Goal: Find contact information: Find contact information

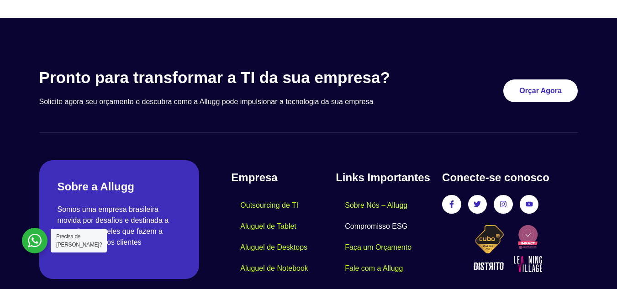
scroll to position [2758, 0]
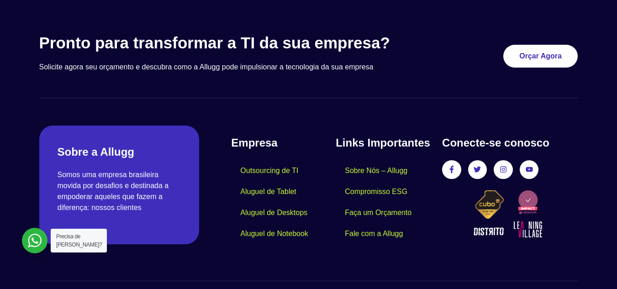
click at [353, 160] on link "Sobre Nós – Allugg" at bounding box center [376, 170] width 81 height 21
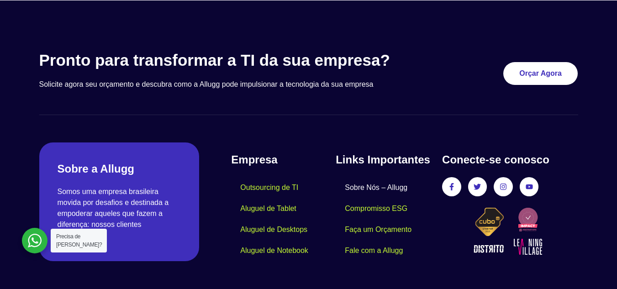
scroll to position [913, 0]
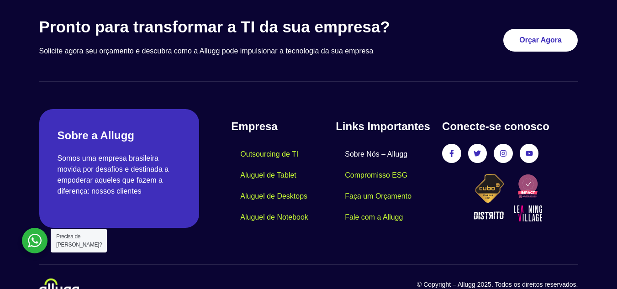
click at [374, 144] on link "Sobre Nós – Allugg" at bounding box center [376, 154] width 81 height 21
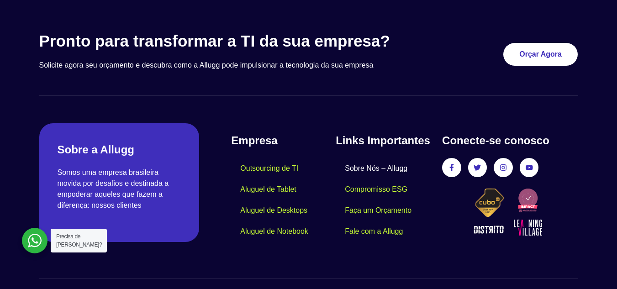
scroll to position [913, 0]
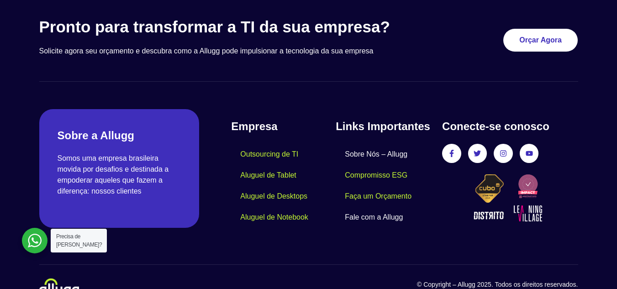
click at [373, 207] on link "Fale com a Allugg" at bounding box center [374, 217] width 76 height 21
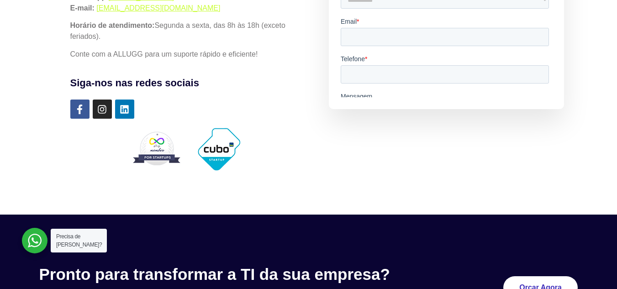
scroll to position [411, 0]
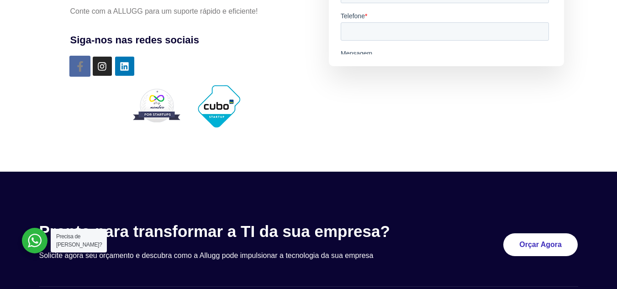
click at [75, 61] on icon at bounding box center [79, 66] width 11 height 11
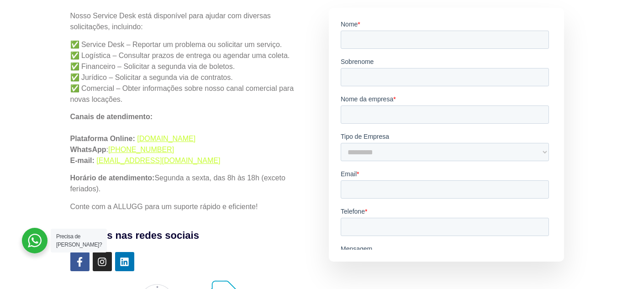
scroll to position [205, 0]
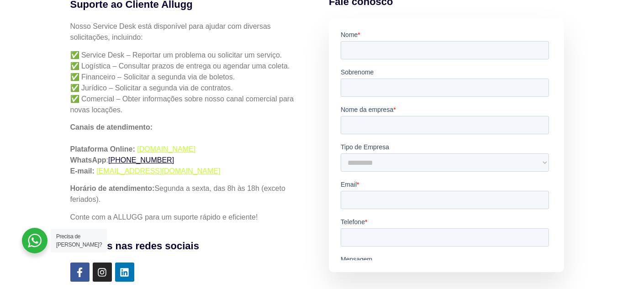
drag, startPoint x: 208, startPoint y: 139, endPoint x: 123, endPoint y: 138, distance: 85.0
click at [123, 138] on p "Canais de atendimento: Plataforma Online: simples.allugg.com.br WhatsApp : +55 …" at bounding box center [186, 149] width 232 height 55
copy link "(19) 99972-1611"
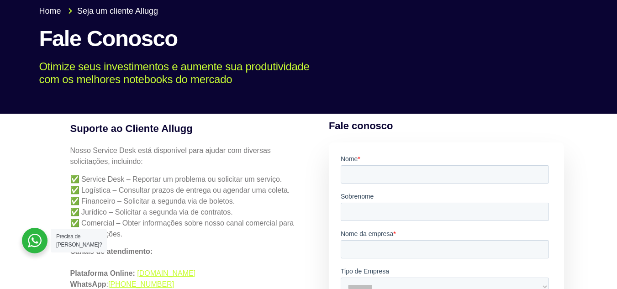
scroll to position [0, 0]
